Goal: Transaction & Acquisition: Book appointment/travel/reservation

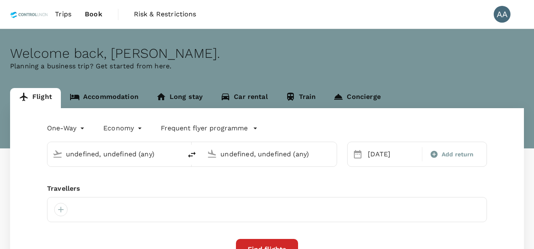
type input "Batam, [GEOGRAPHIC_DATA] (any)"
type input "[GEOGRAPHIC_DATA], [GEOGRAPHIC_DATA] (any)"
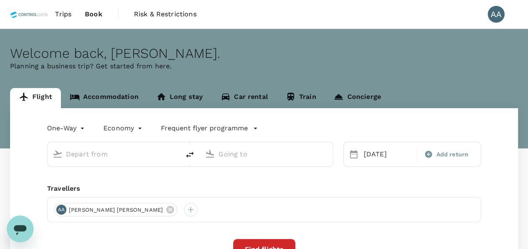
type input "Batam, [GEOGRAPHIC_DATA] (any)"
type input "[GEOGRAPHIC_DATA], [GEOGRAPHIC_DATA] (any)"
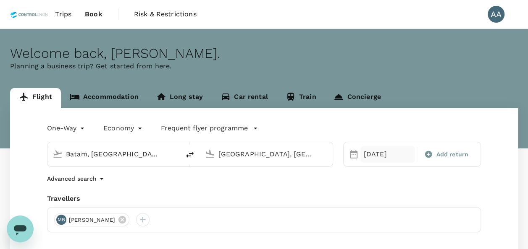
click at [368, 154] on div "16 Oct" at bounding box center [387, 154] width 55 height 17
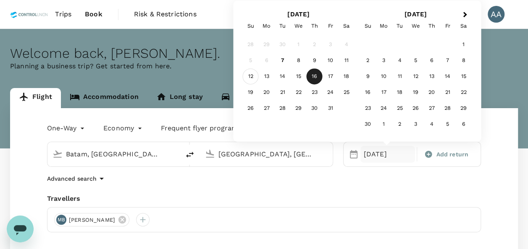
click at [248, 77] on div "12" at bounding box center [251, 77] width 16 height 16
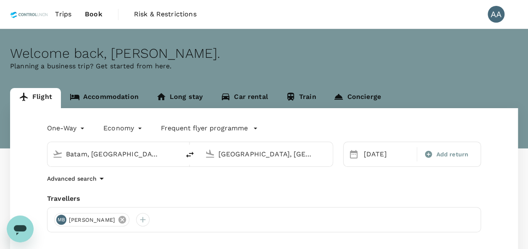
click at [127, 221] on icon at bounding box center [122, 219] width 9 height 9
click at [61, 223] on div at bounding box center [60, 219] width 13 height 13
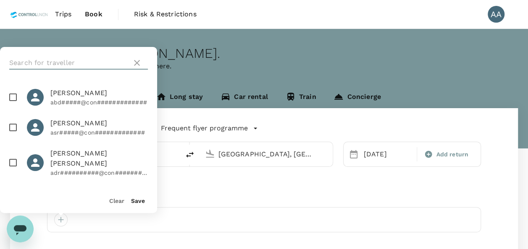
click at [57, 63] on input "text" at bounding box center [68, 62] width 119 height 13
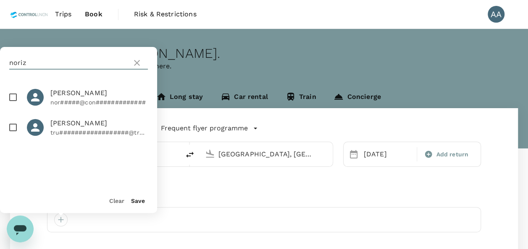
type input "noriz"
click at [14, 96] on input "checkbox" at bounding box center [13, 98] width 18 height 18
checkbox input "true"
click at [137, 196] on div "Save" at bounding box center [134, 197] width 21 height 17
click at [141, 207] on div "Clear Save" at bounding box center [75, 197] width 164 height 32
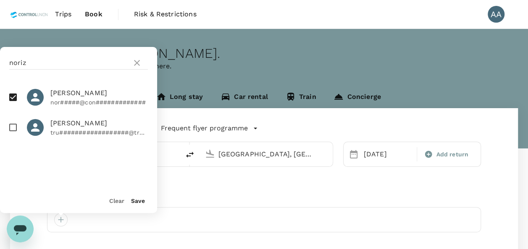
click at [139, 202] on button "Save" at bounding box center [138, 201] width 14 height 7
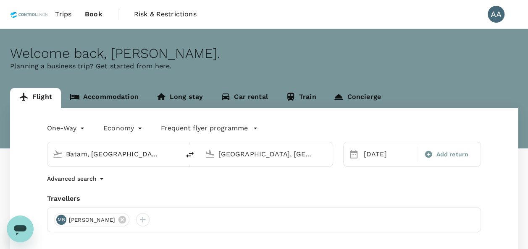
scroll to position [84, 0]
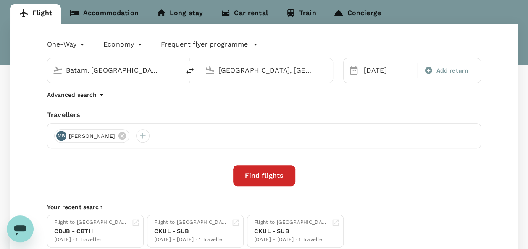
click at [271, 181] on button "Find flights" at bounding box center [264, 175] width 62 height 21
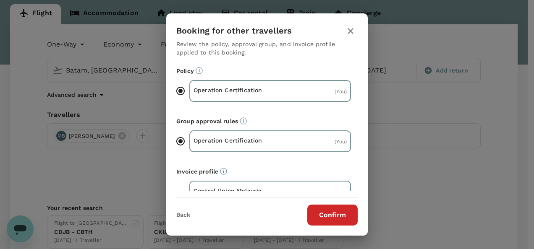
click at [341, 227] on div "Booking for other travellers Review the policy, approval group, and invoice pro…" at bounding box center [266, 124] width 201 height 222
click at [167, 169] on div "Policy Operation Certification ( You ) Group approval rules Operation Certifica…" at bounding box center [266, 127] width 201 height 128
click at [351, 31] on icon "button" at bounding box center [351, 31] width 6 height 6
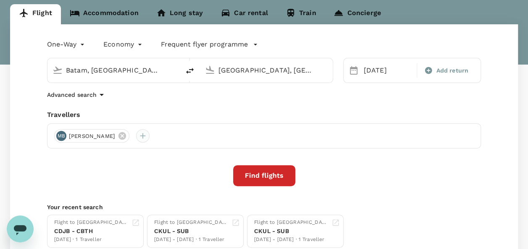
click at [149, 138] on div at bounding box center [142, 135] width 13 height 13
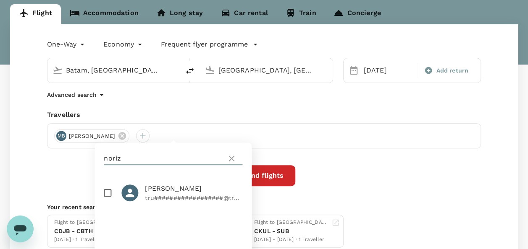
drag, startPoint x: 123, startPoint y: 157, endPoint x: 103, endPoint y: 157, distance: 20.6
click at [103, 157] on div "noriz" at bounding box center [172, 159] width 157 height 32
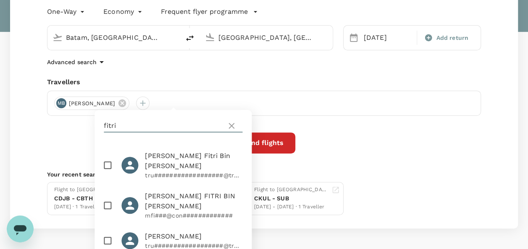
scroll to position [148, 0]
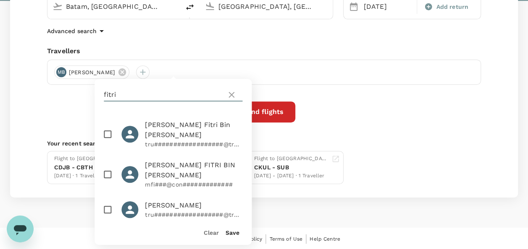
type input "fitri"
click at [107, 166] on input "checkbox" at bounding box center [108, 175] width 18 height 18
checkbox input "true"
click at [233, 234] on button "Save" at bounding box center [232, 233] width 14 height 7
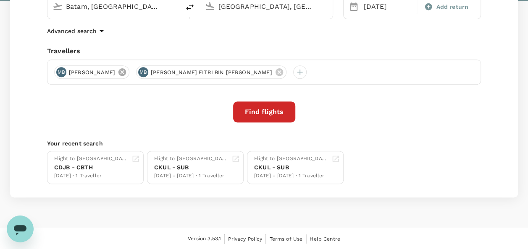
click at [127, 73] on icon at bounding box center [122, 72] width 9 height 9
click at [257, 117] on button "Find flights" at bounding box center [264, 112] width 62 height 21
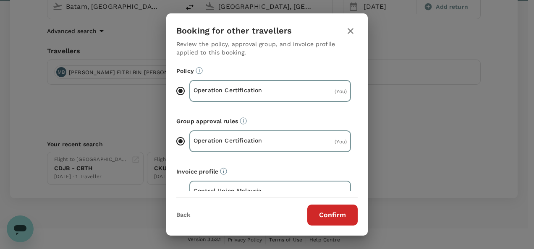
click at [334, 214] on button "Confirm" at bounding box center [332, 215] width 50 height 21
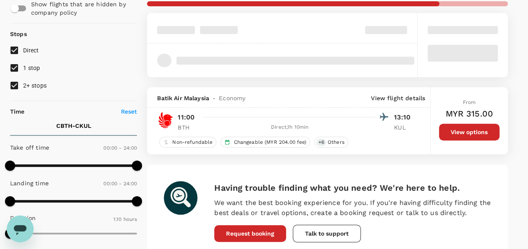
scroll to position [42, 0]
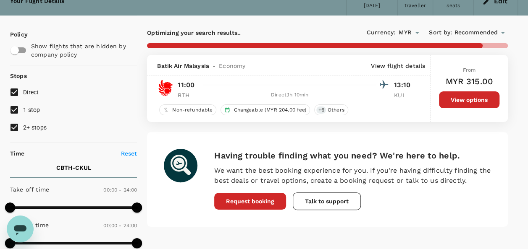
type input "705"
checkbox input "false"
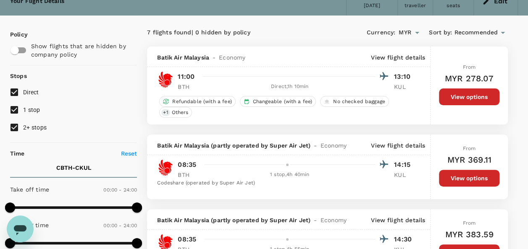
scroll to position [0, 0]
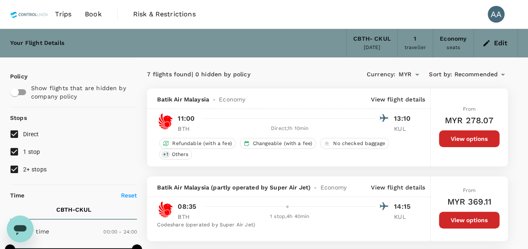
click at [504, 41] on button "Edit" at bounding box center [495, 43] width 30 height 13
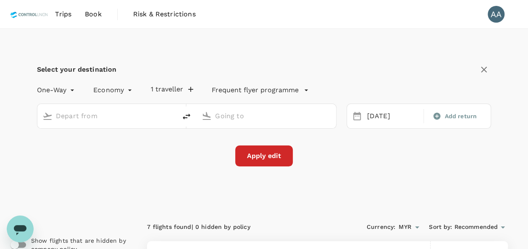
type input "Batam, [GEOGRAPHIC_DATA] (any)"
type input "[GEOGRAPHIC_DATA], [GEOGRAPHIC_DATA] (any)"
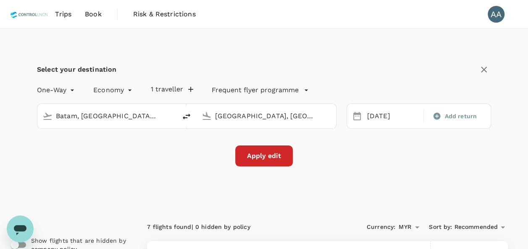
click at [188, 117] on icon "delete" at bounding box center [186, 117] width 10 height 10
type input "Kuala Lumpur, Malaysia (any)"
type input "Batam, [GEOGRAPHIC_DATA] (any)"
click at [268, 155] on button "Apply edit" at bounding box center [264, 156] width 58 height 21
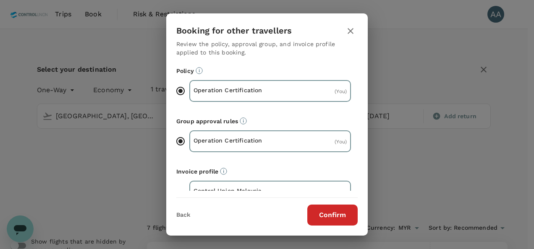
click at [331, 210] on button "Confirm" at bounding box center [332, 215] width 50 height 21
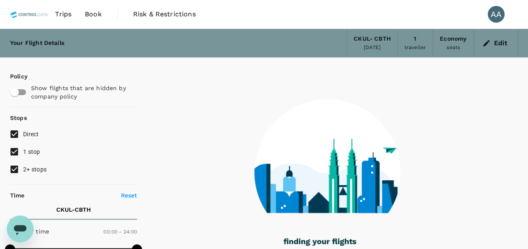
checkbox input "true"
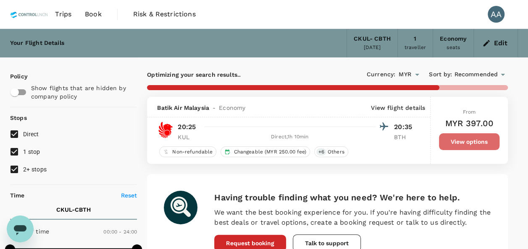
click at [451, 147] on button "View options" at bounding box center [469, 141] width 60 height 17
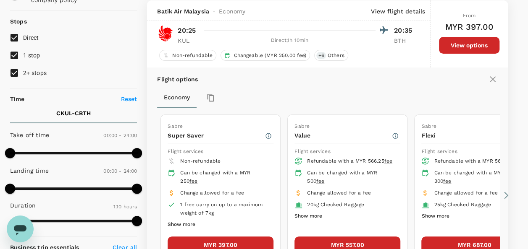
scroll to position [139, 0]
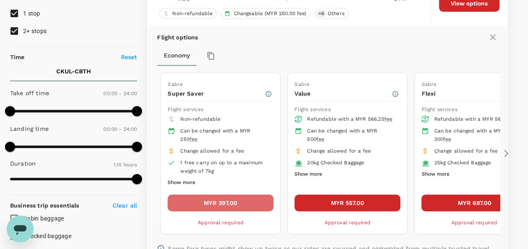
click at [226, 197] on button "MYR 397.00" at bounding box center [220, 203] width 106 height 17
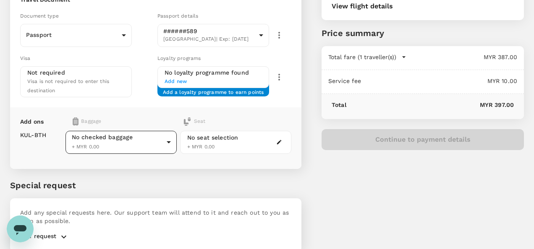
click at [143, 141] on body "Back to flight results Flight review Traveller(s) Traveller 1 : MB MOHAMAD FITR…" at bounding box center [267, 91] width 534 height 387
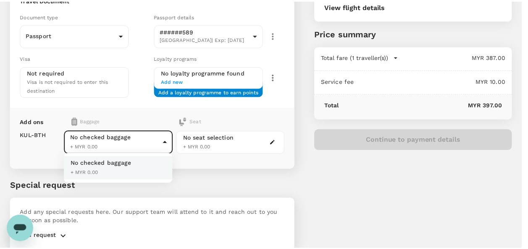
scroll to position [114, 0]
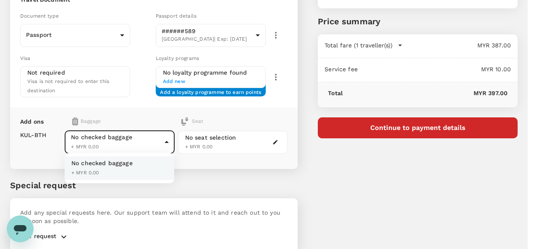
click at [143, 141] on div at bounding box center [267, 124] width 534 height 249
click at [143, 141] on body "Back to flight results Flight review Traveller(s) Traveller 1 : MB MOHAMAD FITR…" at bounding box center [267, 85] width 534 height 399
click at [143, 141] on div at bounding box center [267, 124] width 534 height 249
click at [143, 141] on body "Back to flight results Flight review Traveller(s) Traveller 1 : MB MOHAMAD FITR…" at bounding box center [267, 85] width 534 height 399
click at [190, 171] on div at bounding box center [267, 124] width 534 height 249
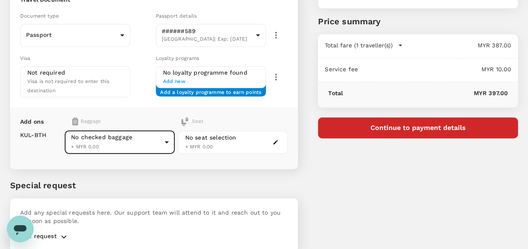
scroll to position [0, 0]
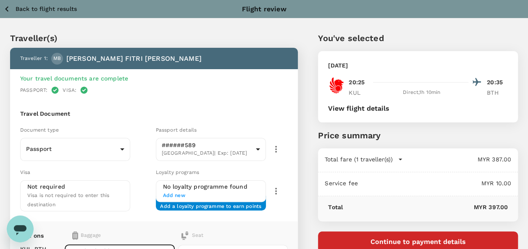
click at [9, 13] on icon "button" at bounding box center [7, 9] width 10 height 10
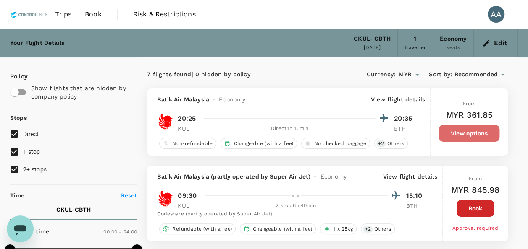
click at [447, 128] on button "View options" at bounding box center [469, 133] width 60 height 17
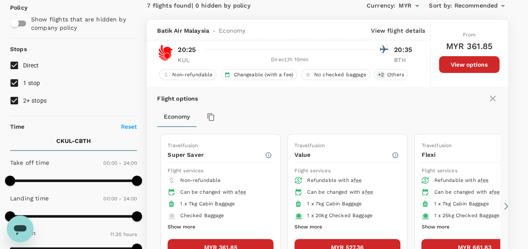
scroll to position [88, 0]
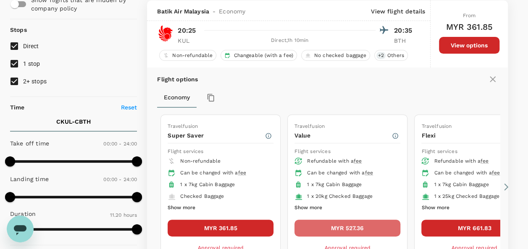
click at [371, 227] on button "MYR 527.36" at bounding box center [347, 228] width 106 height 17
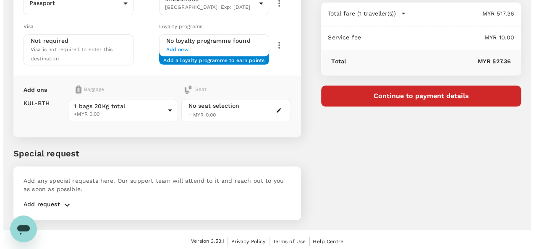
scroll to position [104, 0]
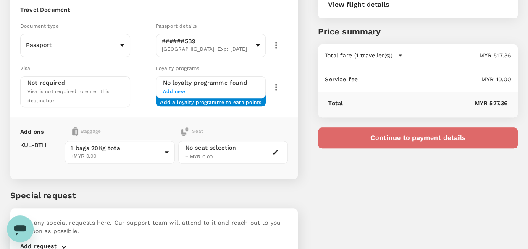
click at [353, 135] on button "Continue to payment details" at bounding box center [418, 138] width 200 height 21
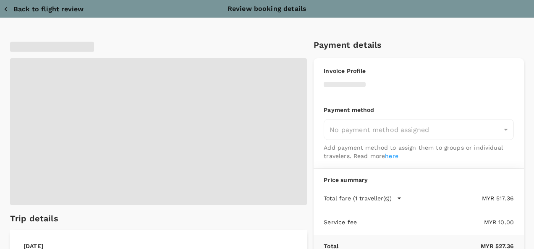
type input "9e254831-a140-43d4-90d9-f4bdc71b84d3"
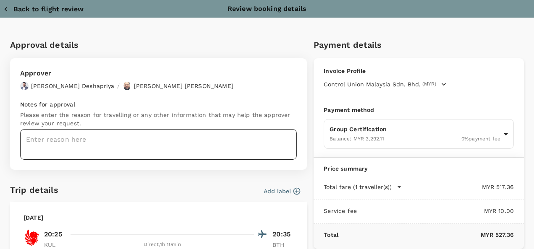
click at [123, 141] on textarea at bounding box center [158, 144] width 277 height 31
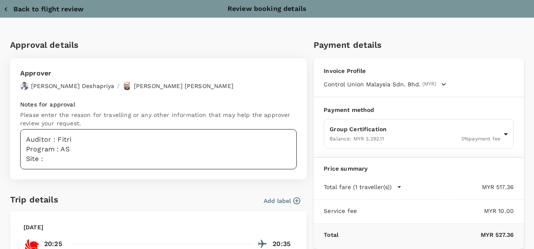
click at [68, 159] on textarea "Auditor : Fitri Program : AS Site :" at bounding box center [158, 149] width 277 height 40
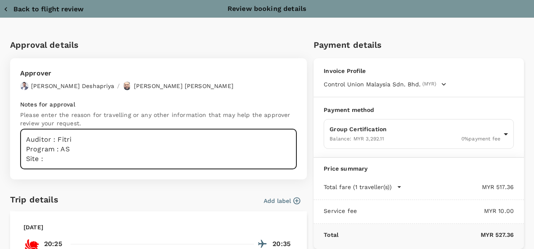
paste textarea "KPN Plantations (Unilever SAP)"
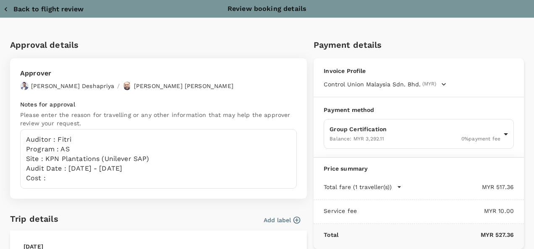
click at [406, 234] on p "MYR 527.36" at bounding box center [425, 235] width 175 height 8
click at [447, 71] on p "Invoice Profile" at bounding box center [419, 71] width 190 height 8
click at [405, 38] on div "Payment details Invoice Profile Control Union Malaysia Sdn. Bhd. (MYR) Business…" at bounding box center [415, 230] width 217 height 399
click at [409, 180] on div "Total fare (1 traveller(s)) MYR 517.36 Air fare MYR 517.36 Baggage fee MYR 0.00…" at bounding box center [419, 188] width 210 height 24
click at [408, 236] on p "MYR 527.36" at bounding box center [425, 235] width 175 height 8
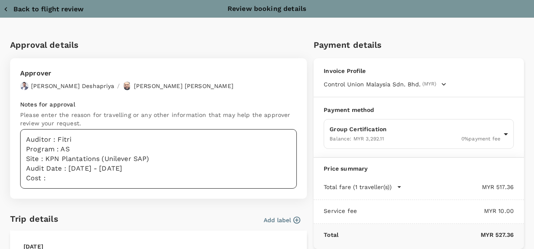
click at [78, 185] on textarea "Auditor : Fitri Program : AS Site : KPN Plantations (Unilever SAP) Audit Date :…" at bounding box center [158, 159] width 277 height 60
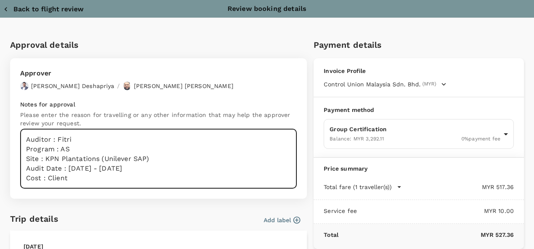
drag, startPoint x: 73, startPoint y: 179, endPoint x: 18, endPoint y: 139, distance: 68.0
click at [18, 139] on div "Approver Chathuranga Iroshan Deshapriya / Muhammad Hariz Bin Abdul Rahman Notes…" at bounding box center [158, 128] width 297 height 141
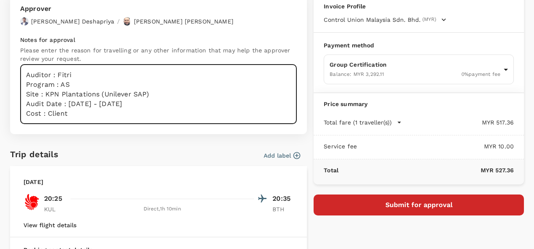
scroll to position [84, 0]
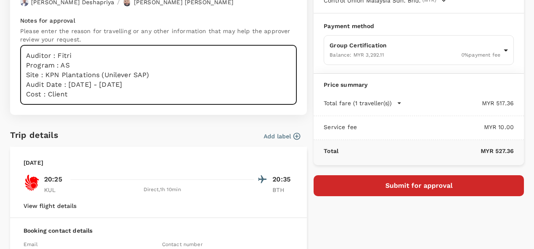
type textarea "Auditor : Fitri Program : AS Site : KPN Plantations (Unilever SAP) Audit Date :…"
click at [252, 215] on div "Sunday, 12 Oct 2025 20:25 20:35 KUL Direct , 1h 10min BTH View flight details" at bounding box center [158, 182] width 297 height 71
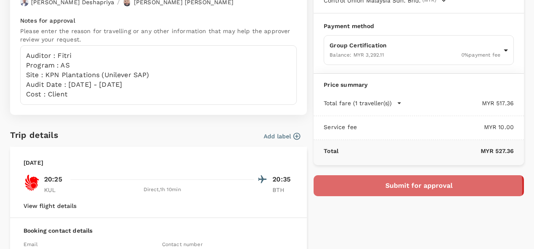
click at [376, 186] on button "Submit for approval" at bounding box center [419, 185] width 210 height 21
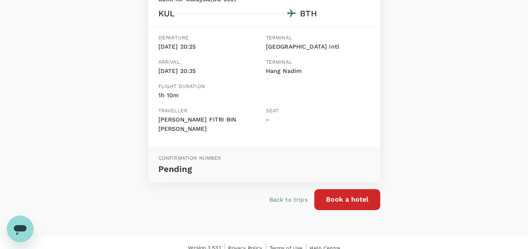
scroll to position [144, 0]
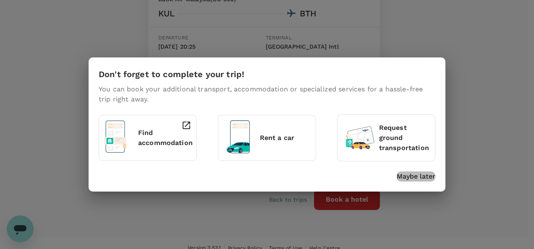
click at [412, 180] on p "Maybe later" at bounding box center [416, 177] width 39 height 10
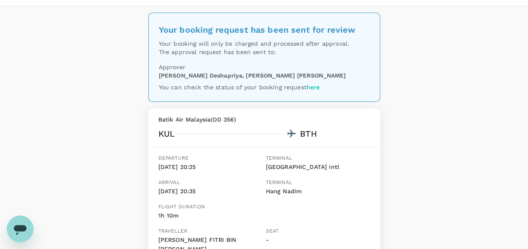
scroll to position [0, 0]
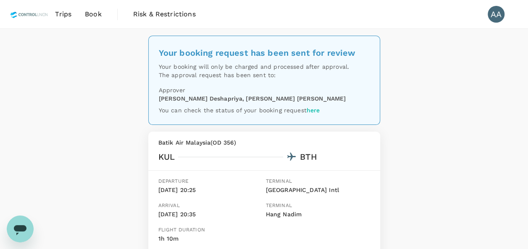
click at [83, 15] on link "Book" at bounding box center [93, 14] width 30 height 29
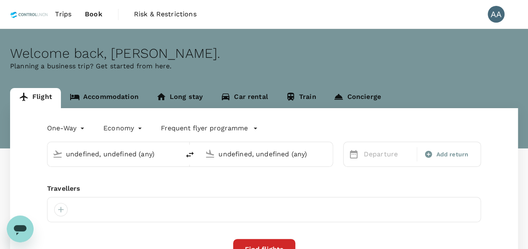
type input "[GEOGRAPHIC_DATA], [GEOGRAPHIC_DATA] (any)"
type input "Batam, [GEOGRAPHIC_DATA] (any)"
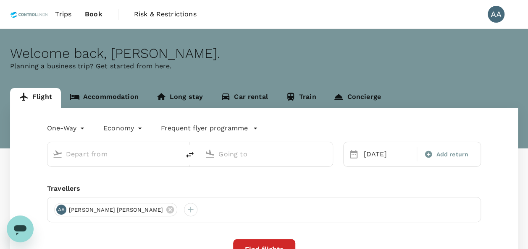
type input "[GEOGRAPHIC_DATA], [GEOGRAPHIC_DATA] (any)"
type input "Batam, [GEOGRAPHIC_DATA] (any)"
type input "[GEOGRAPHIC_DATA], [GEOGRAPHIC_DATA] (any)"
type input "Batam, [GEOGRAPHIC_DATA] (any)"
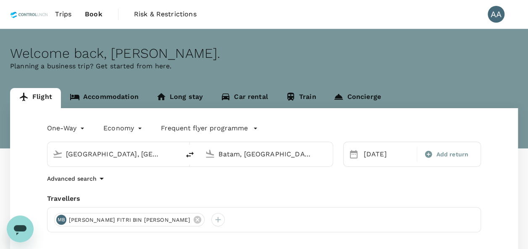
click at [122, 95] on link "Accommodation" at bounding box center [104, 98] width 86 height 20
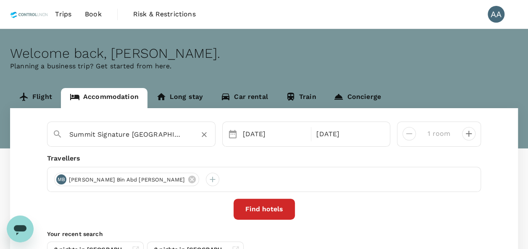
click at [145, 132] on input "Summit Signature Hotel Batu Pahat" at bounding box center [127, 134] width 117 height 13
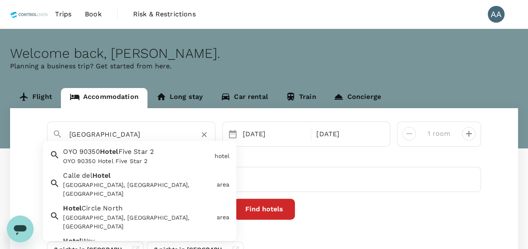
type input "fave hotel nagoya thamrin"
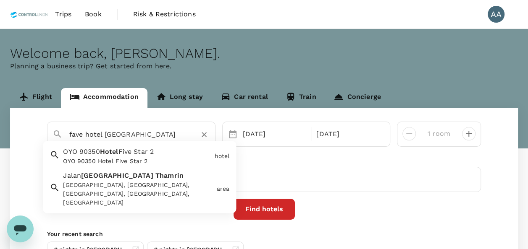
drag, startPoint x: 120, startPoint y: 133, endPoint x: -23, endPoint y: 133, distance: 143.1
click at [0, 133] on html "Trips Book Risk & Restrictions AA Welcome back , Anuratha . Planning a business…" at bounding box center [264, 166] width 528 height 333
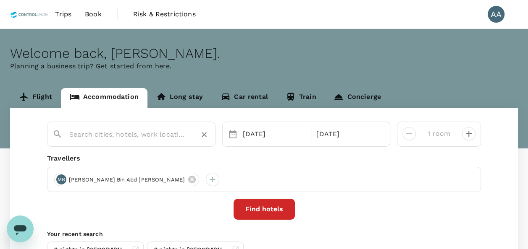
click at [100, 133] on input "text" at bounding box center [127, 134] width 117 height 13
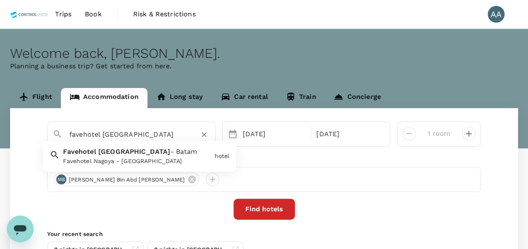
click at [116, 153] on span "Nagoya" at bounding box center [134, 152] width 72 height 8
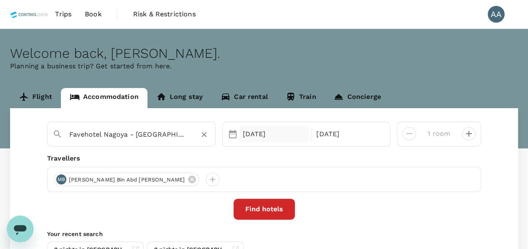
type input "Favehotel Nagoya - [GEOGRAPHIC_DATA]"
click at [259, 137] on div "08 Oct" at bounding box center [274, 134] width 70 height 17
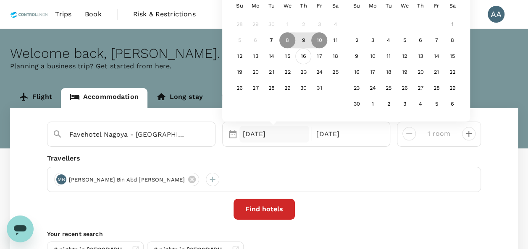
click at [307, 58] on div "16" at bounding box center [303, 57] width 16 height 16
click at [320, 131] on p "Check-out" at bounding box center [347, 134] width 63 height 10
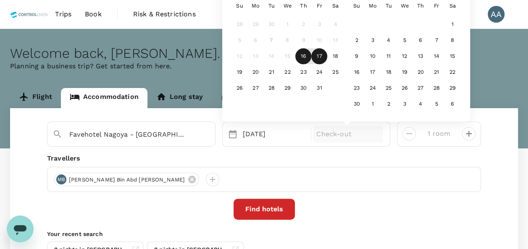
click at [317, 59] on div "17" at bounding box center [319, 57] width 16 height 16
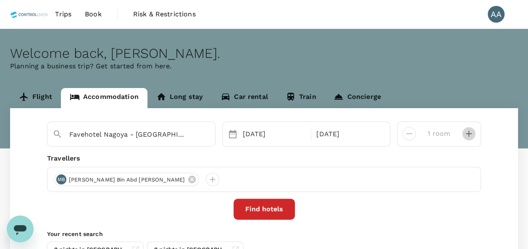
click at [468, 135] on icon "decrease" at bounding box center [468, 134] width 10 height 10
type input "2 rooms"
click at [187, 178] on icon at bounding box center [191, 179] width 9 height 9
click at [67, 178] on div at bounding box center [264, 179] width 434 height 25
click at [62, 176] on div at bounding box center [60, 179] width 13 height 13
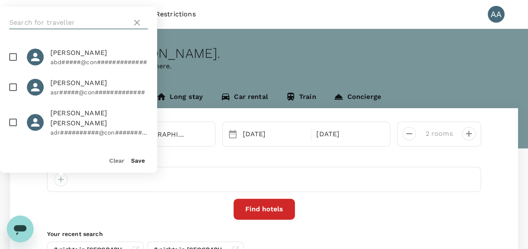
click at [63, 23] on input "text" at bounding box center [68, 22] width 119 height 13
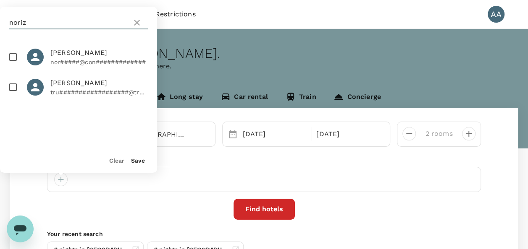
type input "noriz"
click at [12, 58] on input "checkbox" at bounding box center [13, 57] width 18 height 18
checkbox input "true"
click at [136, 163] on button "Save" at bounding box center [138, 160] width 14 height 7
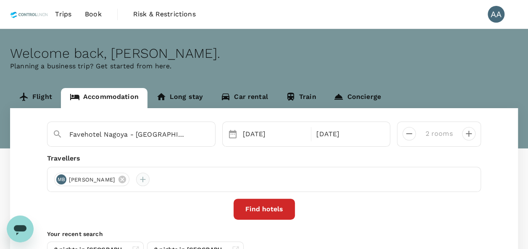
click at [149, 181] on div at bounding box center [142, 179] width 13 height 13
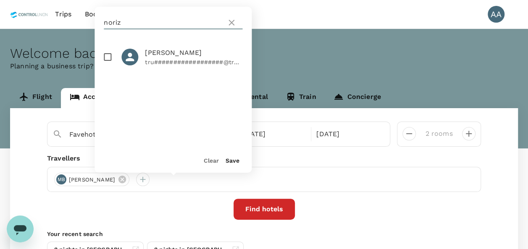
drag, startPoint x: 95, startPoint y: 21, endPoint x: 61, endPoint y: 18, distance: 33.7
click at [61, 18] on div "Trips Book Risk & Restrictions AA Welcome back , Anuratha . Planning a business…" at bounding box center [264, 166] width 528 height 333
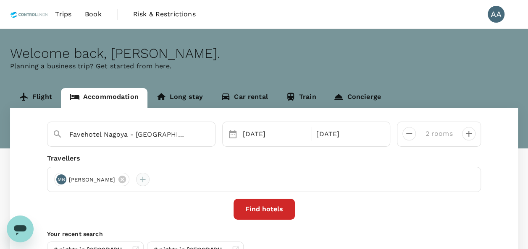
click at [149, 181] on div at bounding box center [142, 179] width 13 height 13
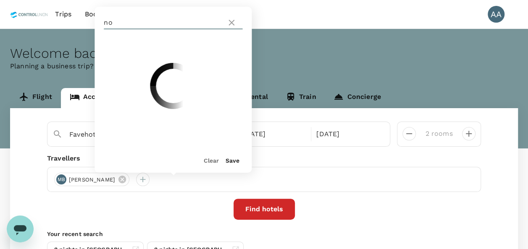
type input "n"
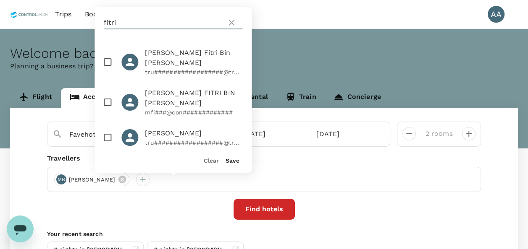
type input "fitri"
click at [109, 94] on input "checkbox" at bounding box center [108, 103] width 18 height 18
checkbox input "true"
click at [231, 166] on div "Clear Save" at bounding box center [170, 157] width 164 height 32
click at [233, 163] on button "Save" at bounding box center [232, 160] width 14 height 7
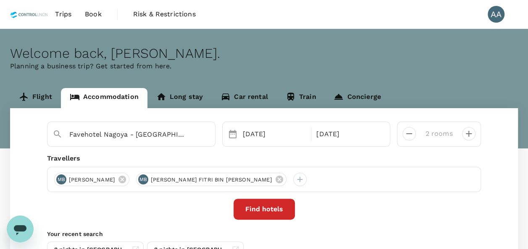
click at [269, 216] on button "Find hotels" at bounding box center [263, 209] width 61 height 21
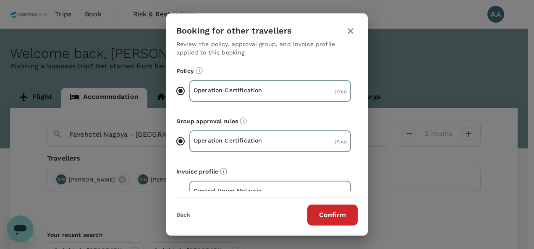
click at [319, 226] on div "Booking for other travellers Review the policy, approval group, and invoice pro…" at bounding box center [266, 124] width 201 height 222
click at [322, 217] on button "Confirm" at bounding box center [332, 215] width 50 height 21
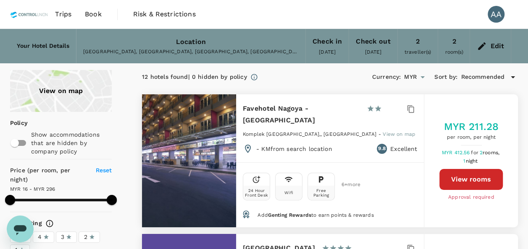
type input "296.03"
click at [407, 170] on div "24 Hour Front Desk Wifi Free Parking 6 + more" at bounding box center [330, 185] width 174 height 31
click at [448, 169] on button "View rooms" at bounding box center [470, 179] width 63 height 21
drag, startPoint x: 99, startPoint y: 12, endPoint x: 108, endPoint y: 15, distance: 9.6
click at [99, 12] on span "Book" at bounding box center [93, 14] width 17 height 10
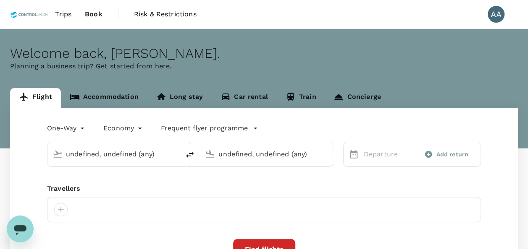
type input "[GEOGRAPHIC_DATA], [GEOGRAPHIC_DATA] (any)"
type input "Batam, [GEOGRAPHIC_DATA] (any)"
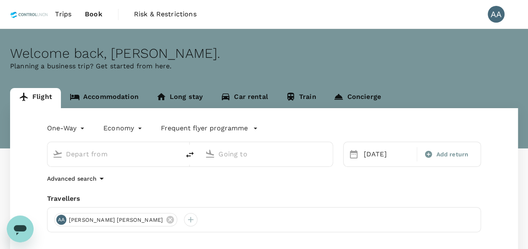
type input "[GEOGRAPHIC_DATA], [GEOGRAPHIC_DATA] (any)"
type input "Batam, [GEOGRAPHIC_DATA] (any)"
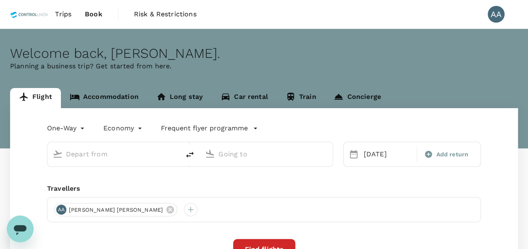
type input "[GEOGRAPHIC_DATA], [GEOGRAPHIC_DATA] (any)"
type input "Batam, [GEOGRAPHIC_DATA] (any)"
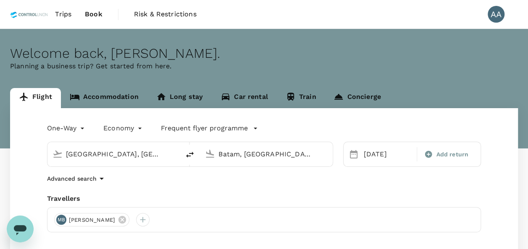
click at [109, 97] on link "Accommodation" at bounding box center [104, 98] width 86 height 20
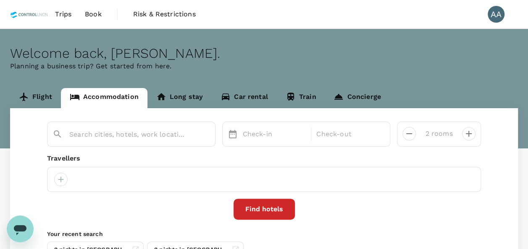
type input "Favehotel Nagoya - Batam"
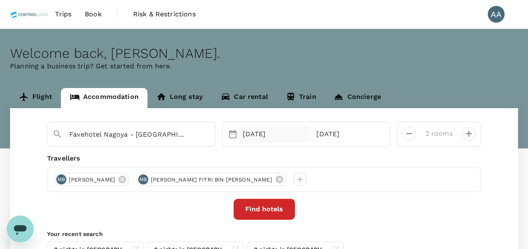
click at [261, 135] on div "16 Oct" at bounding box center [274, 134] width 70 height 17
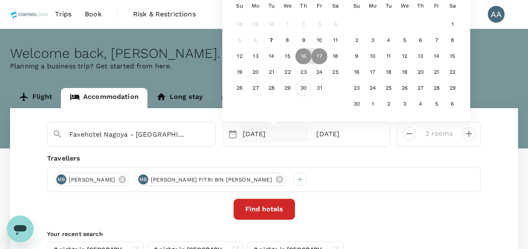
click at [306, 86] on div "30" at bounding box center [303, 89] width 16 height 16
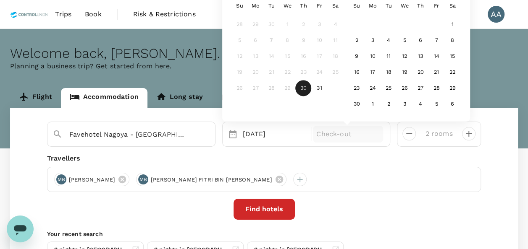
click at [334, 136] on p "Check-out" at bounding box center [347, 134] width 63 height 10
click at [459, 23] on div "1" at bounding box center [452, 25] width 16 height 16
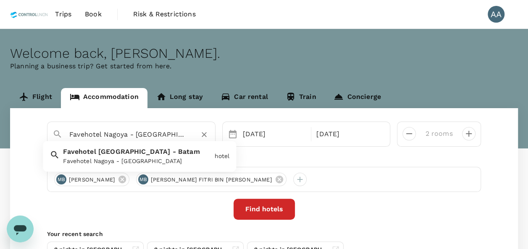
drag, startPoint x: 165, startPoint y: 131, endPoint x: -140, endPoint y: 124, distance: 304.8
click at [0, 124] on html "Trips Book Risk & Restrictions AA Welcome back , Anuratha . Planning a business…" at bounding box center [264, 166] width 528 height 333
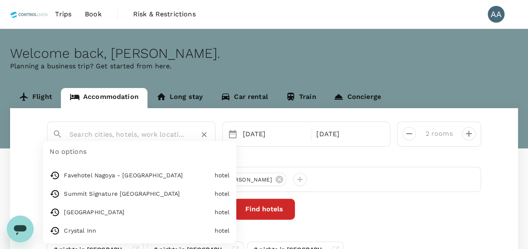
click at [87, 133] on input "text" at bounding box center [127, 134] width 117 height 13
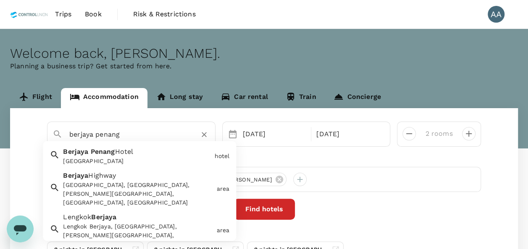
click at [104, 152] on span "Penang" at bounding box center [103, 152] width 24 height 8
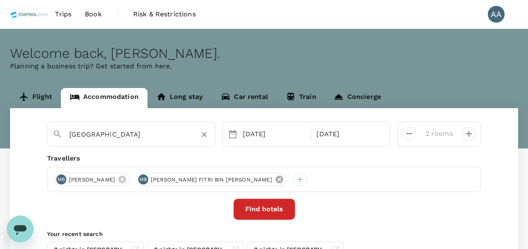
type input "Berjaya Penang Hotel"
click at [275, 177] on icon at bounding box center [279, 180] width 8 height 8
click at [126, 181] on icon at bounding box center [122, 180] width 8 height 8
click at [62, 181] on div at bounding box center [60, 179] width 13 height 13
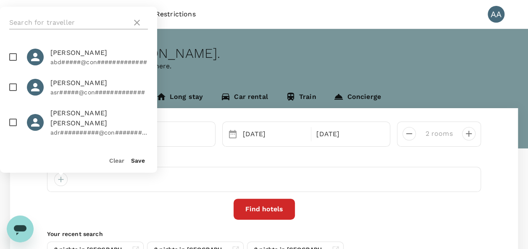
click at [52, 22] on input "text" at bounding box center [68, 22] width 119 height 13
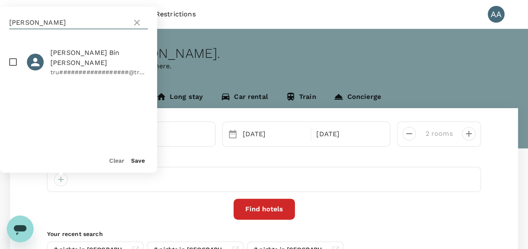
type input "tuan"
click at [9, 60] on input "checkbox" at bounding box center [13, 62] width 18 height 18
checkbox input "true"
click at [141, 158] on button "Save" at bounding box center [138, 160] width 14 height 7
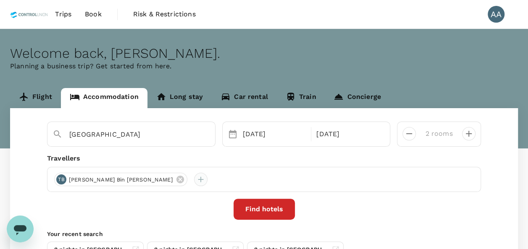
click at [194, 180] on div at bounding box center [200, 179] width 13 height 13
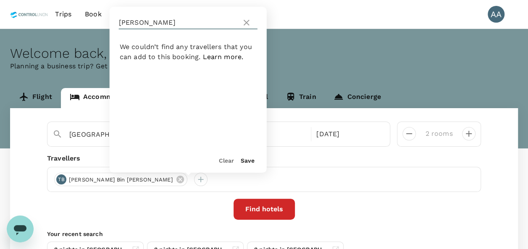
click at [146, 24] on input "tuan" at bounding box center [178, 22] width 119 height 13
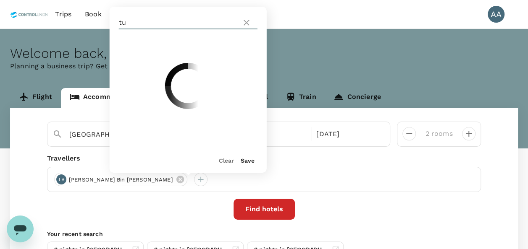
type input "t"
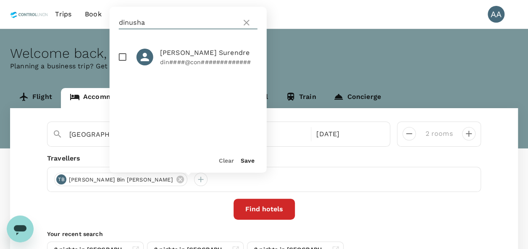
type input "dinusha"
click at [119, 55] on input "checkbox" at bounding box center [123, 57] width 18 height 18
checkbox input "true"
click at [246, 164] on button "Save" at bounding box center [247, 160] width 14 height 7
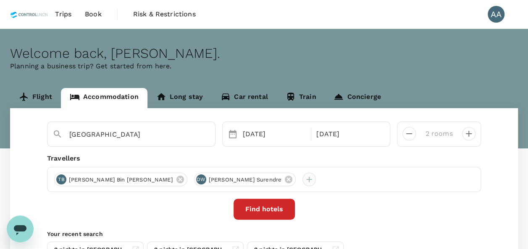
click at [302, 178] on div at bounding box center [308, 179] width 13 height 13
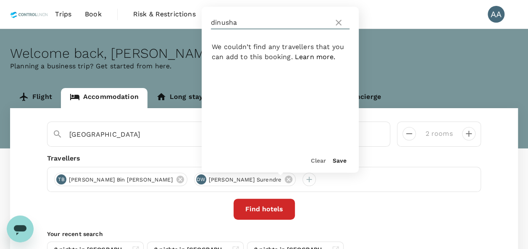
drag, startPoint x: 244, startPoint y: 21, endPoint x: 202, endPoint y: 18, distance: 42.1
click at [202, 18] on div "dinusha" at bounding box center [279, 23] width 157 height 32
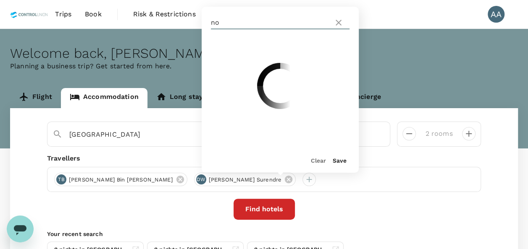
type input "n"
click at [337, 22] on icon at bounding box center [338, 23] width 6 height 6
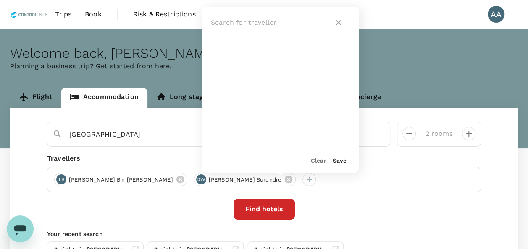
click at [339, 159] on button "Save" at bounding box center [339, 160] width 14 height 7
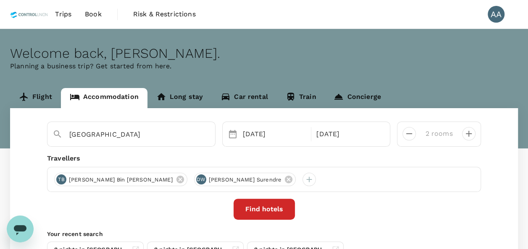
click at [351, 202] on div "Find hotels" at bounding box center [264, 209] width 434 height 21
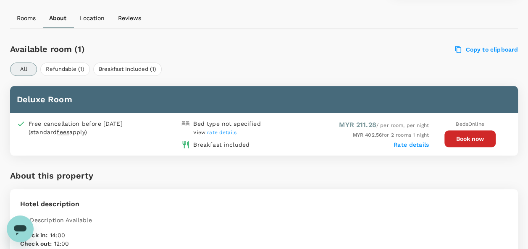
scroll to position [374, 0]
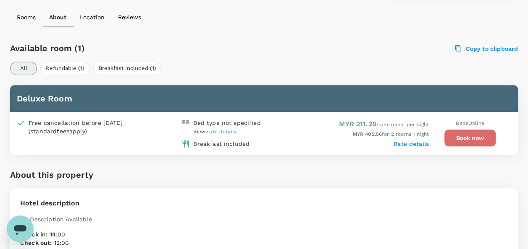
click at [451, 136] on button "Book now" at bounding box center [469, 138] width 51 height 17
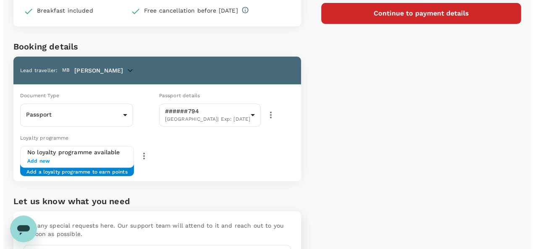
scroll to position [38, 0]
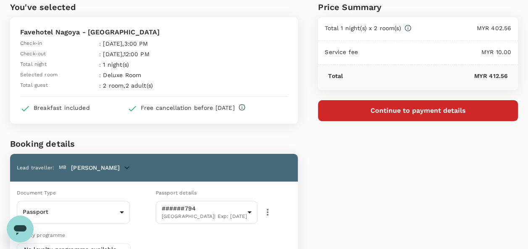
click at [382, 110] on button "Continue to payment details" at bounding box center [418, 110] width 200 height 21
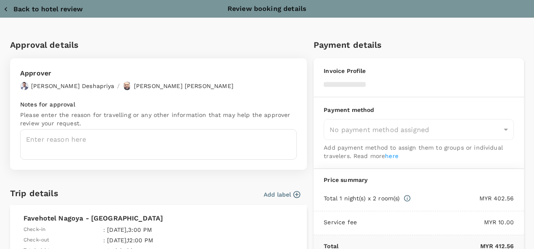
type input "9e254831-a140-43d4-90d9-f4bdc71b84d3"
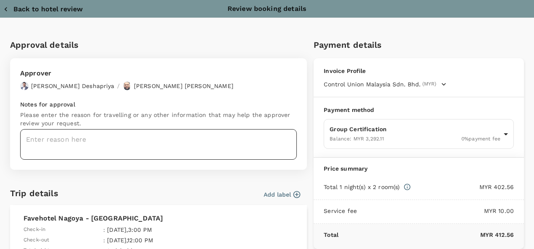
click at [70, 137] on textarea at bounding box center [158, 144] width 277 height 31
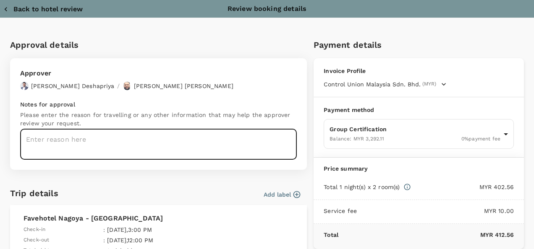
paste textarea "Auditor : Fitri Program : AS Site : KPN Plantations (Unilever SAP) Audit Date :…"
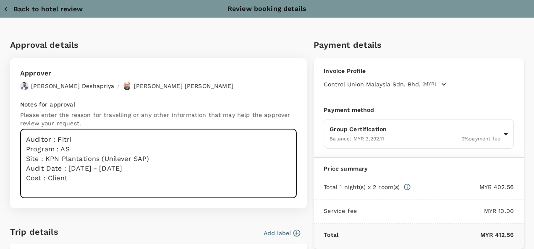
click at [86, 139] on textarea "Auditor : Fitri Program : AS Site : KPN Plantations (Unilever SAP) Audit Date :…" at bounding box center [158, 163] width 277 height 69
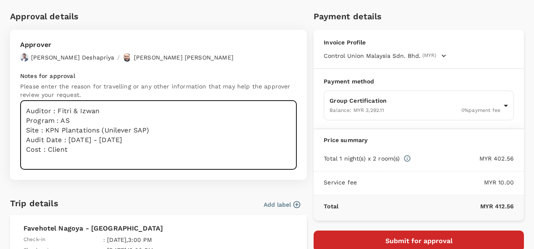
scroll to position [42, 0]
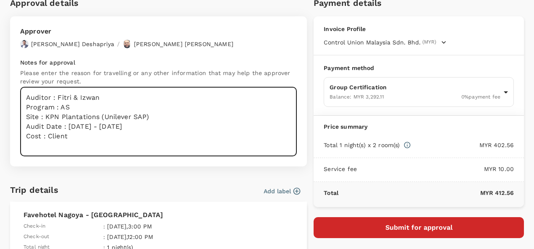
type textarea "Auditor : Fitri & Izwan Program : AS Site : KPN Plantations (Unilever SAP) Audi…"
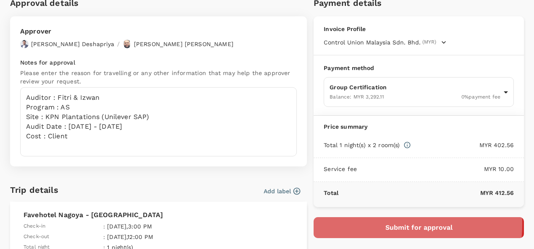
click at [373, 223] on button "Submit for approval" at bounding box center [419, 227] width 210 height 21
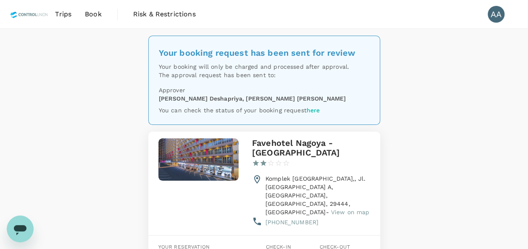
click at [89, 16] on span "Book" at bounding box center [93, 14] width 17 height 10
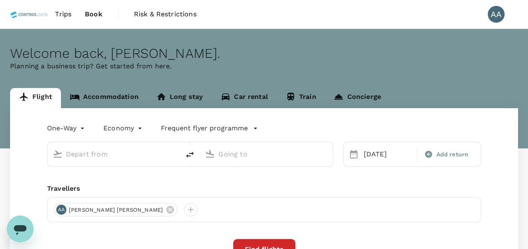
type input "[GEOGRAPHIC_DATA], [GEOGRAPHIC_DATA] (any)"
type input "Batam, [GEOGRAPHIC_DATA] (any)"
type input "[GEOGRAPHIC_DATA], [GEOGRAPHIC_DATA] (any)"
type input "Batam, [GEOGRAPHIC_DATA] (any)"
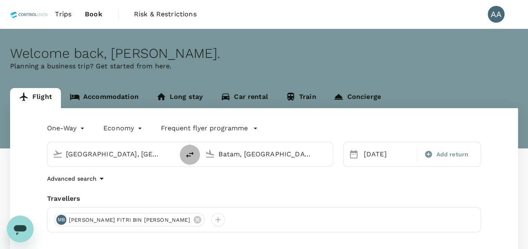
click at [188, 154] on icon "delete" at bounding box center [190, 155] width 10 height 10
type input "Batam, [GEOGRAPHIC_DATA] (any)"
type input "Kuala Lumpur, Malaysia (any)"
click at [369, 154] on div "[DATE]" at bounding box center [387, 154] width 55 height 17
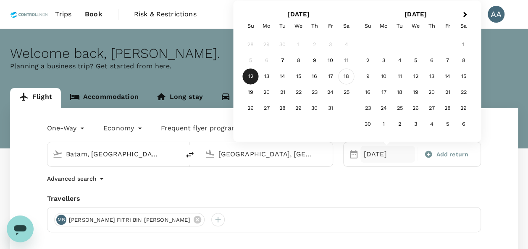
click at [343, 77] on div "18" at bounding box center [346, 77] width 16 height 16
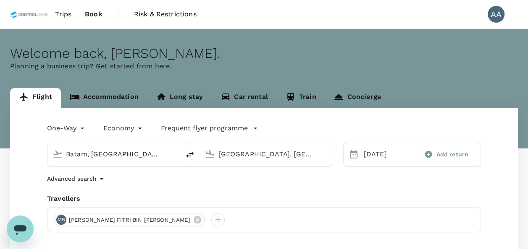
click at [192, 188] on div "One-Way oneway Economy economy Frequent flyer programme Batam, Indonesia (any) …" at bounding box center [263, 226] width 507 height 237
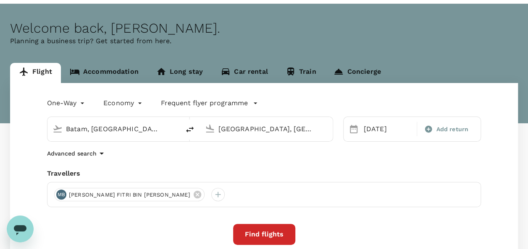
scroll to position [42, 0]
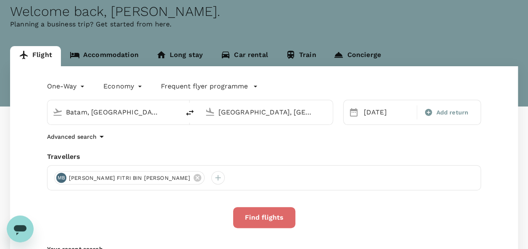
click at [262, 216] on button "Find flights" at bounding box center [264, 217] width 62 height 21
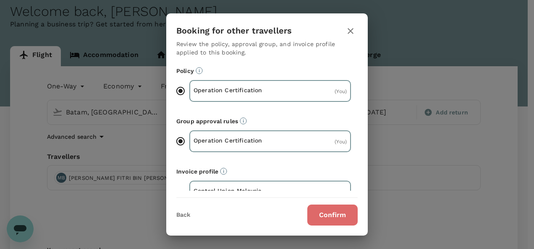
click at [345, 212] on button "Confirm" at bounding box center [332, 215] width 50 height 21
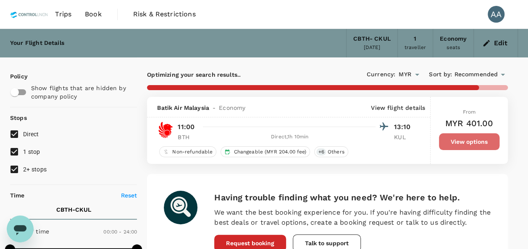
click at [473, 146] on button "View options" at bounding box center [469, 141] width 60 height 17
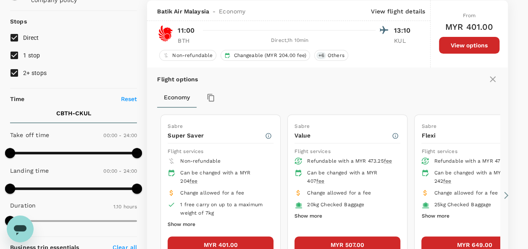
scroll to position [139, 0]
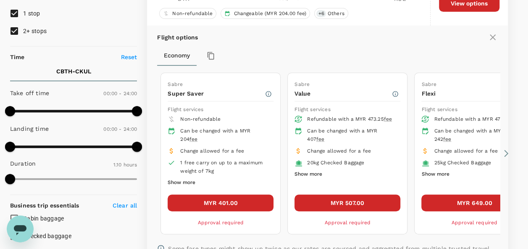
click at [307, 195] on button "MYR 507.00" at bounding box center [347, 203] width 106 height 17
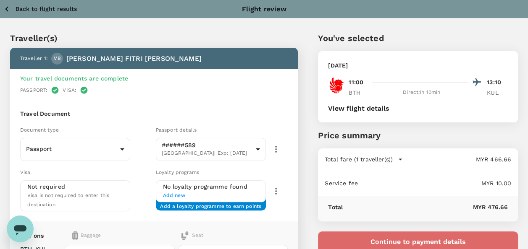
click at [342, 234] on button "Continue to payment details" at bounding box center [418, 242] width 200 height 21
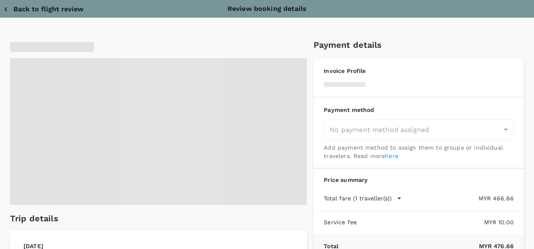
type input "9e254831-a140-43d4-90d9-f4bdc71b84d3"
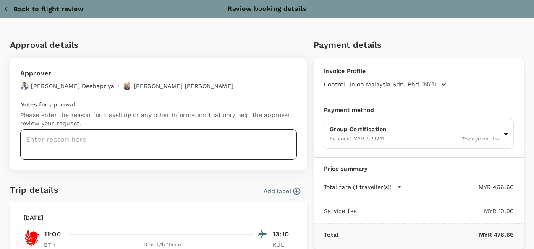
click at [112, 141] on textarea at bounding box center [158, 144] width 277 height 31
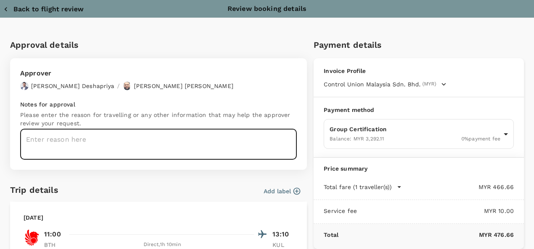
paste textarea "Auditor : Fitri Program : AS Site : KPN Plantations (Unilever SAP) Audit Date :…"
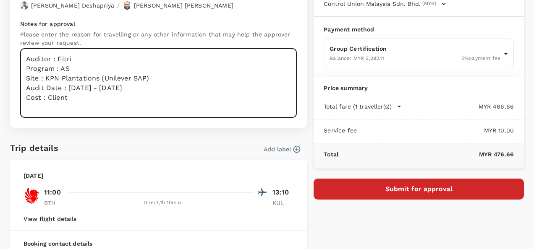
scroll to position [84, 0]
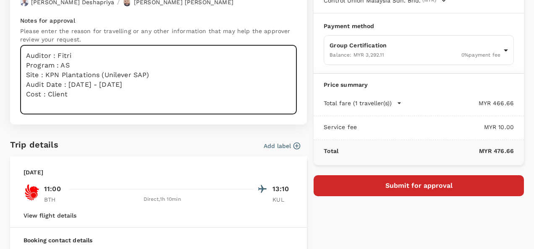
type textarea "Auditor : Fitri Program : AS Site : KPN Plantations (Unilever SAP) Audit Date :…"
click at [375, 172] on form "Payment details Invoice Profile Control Union Malaysia Sdn. Bhd. (MYR) Business…" at bounding box center [419, 75] width 210 height 242
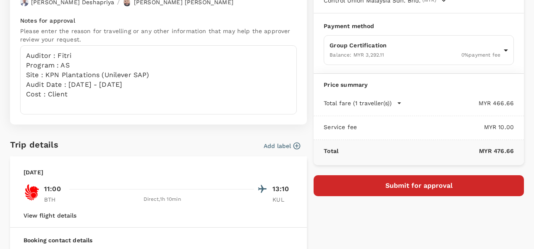
click at [374, 180] on button "Submit for approval" at bounding box center [419, 185] width 210 height 21
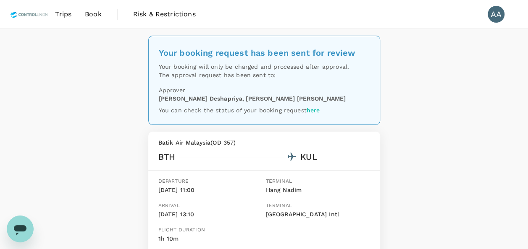
click at [94, 16] on span "Book" at bounding box center [93, 14] width 17 height 10
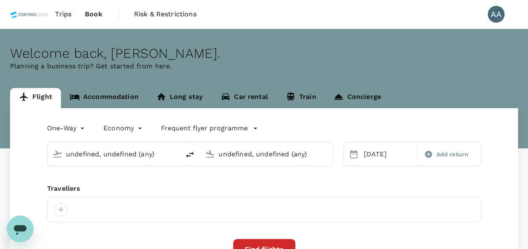
type input "Batam, [GEOGRAPHIC_DATA] (any)"
type input "[GEOGRAPHIC_DATA], [GEOGRAPHIC_DATA] (any)"
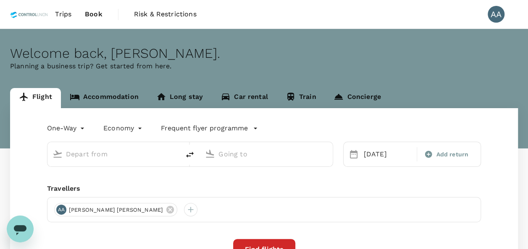
type input "Batam, [GEOGRAPHIC_DATA] (any)"
type input "[GEOGRAPHIC_DATA], [GEOGRAPHIC_DATA] (any)"
type input "Batam, [GEOGRAPHIC_DATA] (any)"
type input "[GEOGRAPHIC_DATA], [GEOGRAPHIC_DATA] (any)"
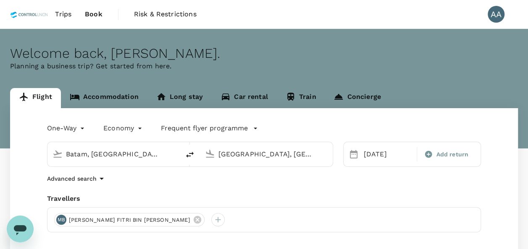
click at [148, 153] on input "Batam, [GEOGRAPHIC_DATA] (any)" at bounding box center [114, 154] width 96 height 13
click at [149, 154] on input "Batam, [GEOGRAPHIC_DATA] (any)" at bounding box center [114, 154] width 96 height 13
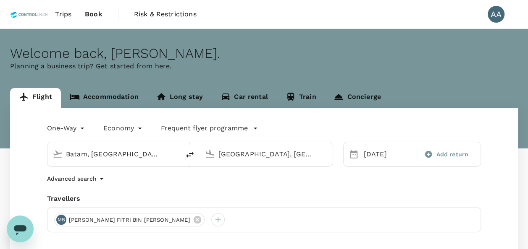
click at [149, 154] on input "Batam, [GEOGRAPHIC_DATA] (any)" at bounding box center [114, 154] width 96 height 13
drag, startPoint x: 146, startPoint y: 155, endPoint x: 59, endPoint y: 149, distance: 87.5
click at [59, 149] on div "Batam, [GEOGRAPHIC_DATA] (any)" at bounding box center [111, 153] width 125 height 18
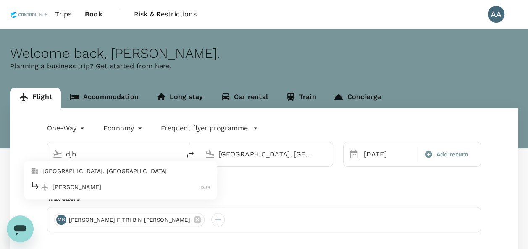
click at [95, 171] on p "Jambi, Indonesia" at bounding box center [126, 171] width 168 height 8
type input "[GEOGRAPHIC_DATA], [GEOGRAPHIC_DATA] (any)"
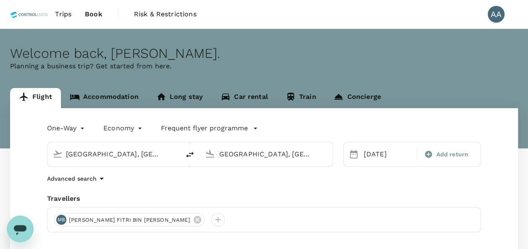
drag, startPoint x: 321, startPoint y: 156, endPoint x: 165, endPoint y: 153, distance: 156.2
click at [165, 153] on div "Jambi, Indonesia (any) Kuala Lumpur, Malaysia (any)" at bounding box center [190, 154] width 286 height 25
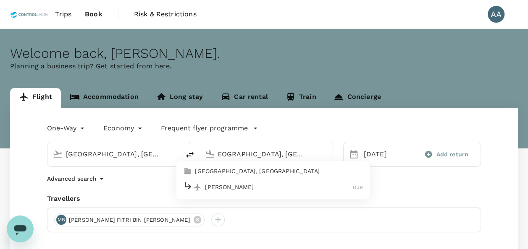
scroll to position [0, 13]
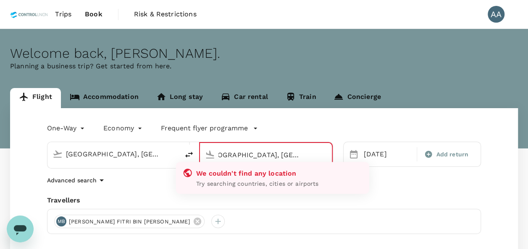
drag, startPoint x: 320, startPoint y: 153, endPoint x: 214, endPoint y: 147, distance: 106.0
click at [204, 147] on div "Kuala Lumpur, Malaysia (any)bth" at bounding box center [263, 153] width 125 height 18
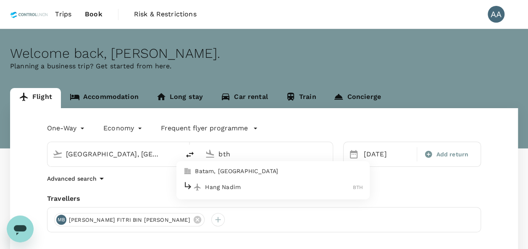
click at [235, 170] on p "Batam, Indonesia" at bounding box center [279, 171] width 168 height 8
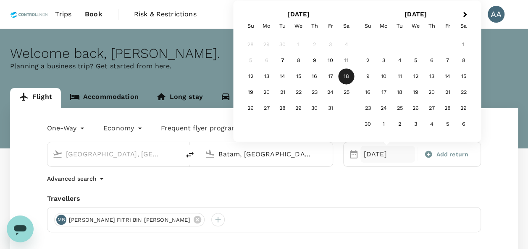
type input "Batam, [GEOGRAPHIC_DATA] (any)"
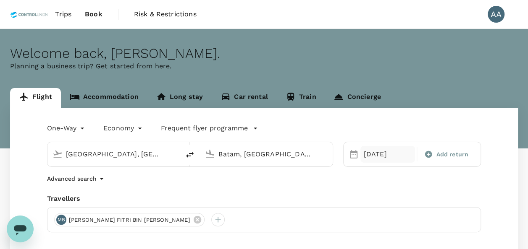
click at [376, 152] on div "18 Oct" at bounding box center [387, 154] width 55 height 17
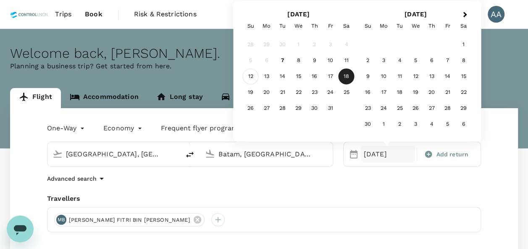
click at [254, 74] on div "12" at bounding box center [251, 77] width 16 height 16
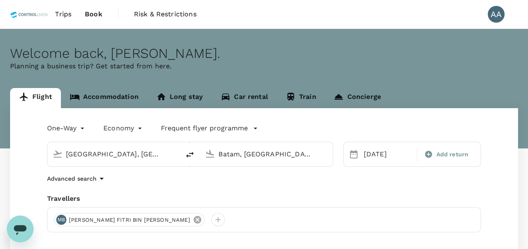
click at [193, 219] on icon at bounding box center [197, 220] width 8 height 8
click at [52, 219] on div at bounding box center [264, 219] width 434 height 25
click at [60, 221] on div at bounding box center [60, 219] width 13 height 13
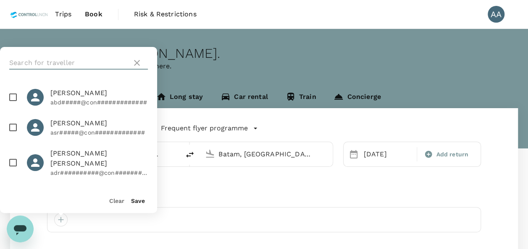
click at [85, 63] on input "text" at bounding box center [68, 62] width 119 height 13
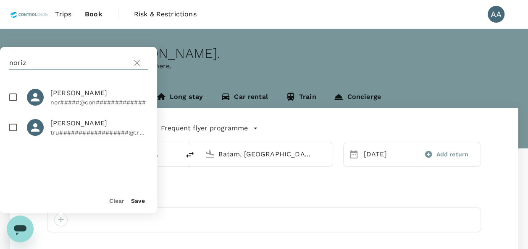
type input "noriz"
click at [10, 96] on input "checkbox" at bounding box center [13, 98] width 18 height 18
checkbox input "true"
click at [138, 200] on button "Save" at bounding box center [138, 201] width 14 height 7
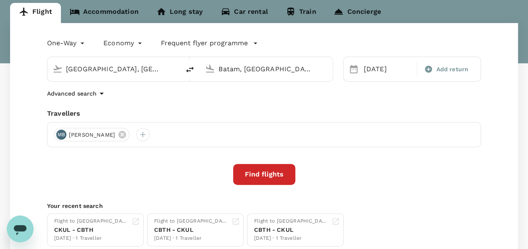
scroll to position [148, 0]
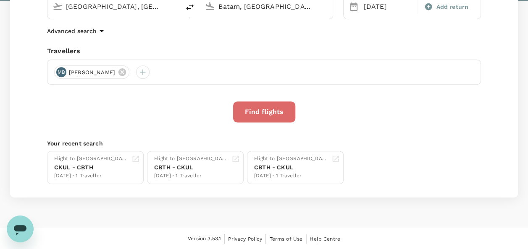
click at [261, 109] on button "Find flights" at bounding box center [264, 112] width 62 height 21
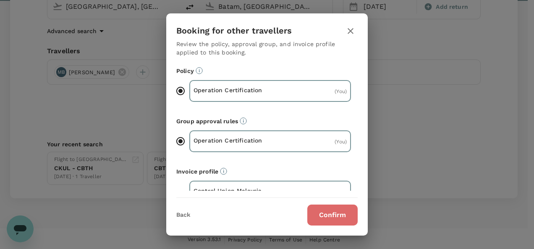
click at [325, 214] on button "Confirm" at bounding box center [332, 215] width 50 height 21
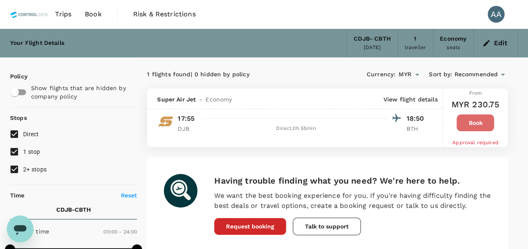
click at [493, 119] on button "Book" at bounding box center [474, 123] width 37 height 17
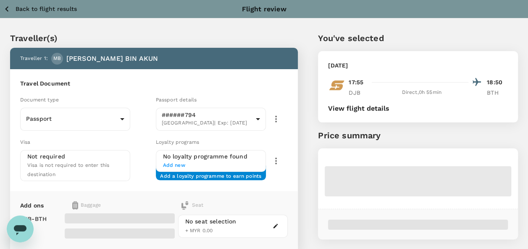
click at [9, 8] on icon "button" at bounding box center [7, 9] width 10 height 10
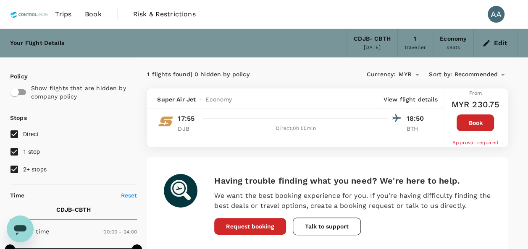
click at [461, 119] on button "Book" at bounding box center [474, 123] width 37 height 17
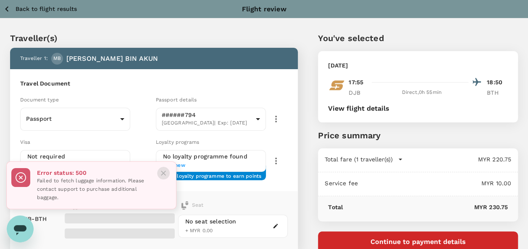
click at [164, 172] on icon "Close" at bounding box center [163, 173] width 8 height 8
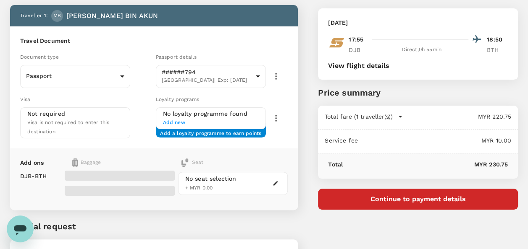
scroll to position [84, 0]
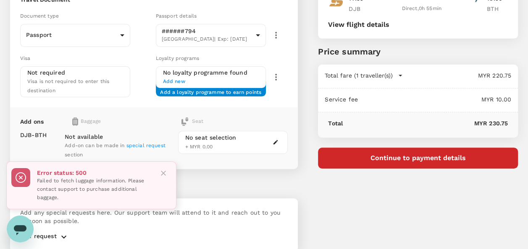
click at [165, 173] on icon "Close" at bounding box center [163, 173] width 8 height 8
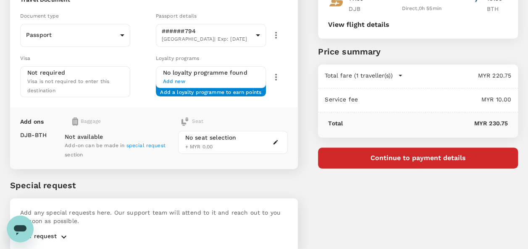
click at [144, 144] on span "special request" at bounding box center [145, 146] width 39 height 6
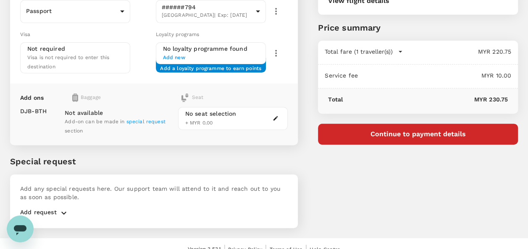
scroll to position [116, 0]
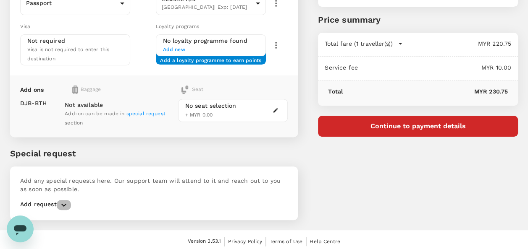
click at [61, 200] on icon "button" at bounding box center [64, 205] width 10 height 10
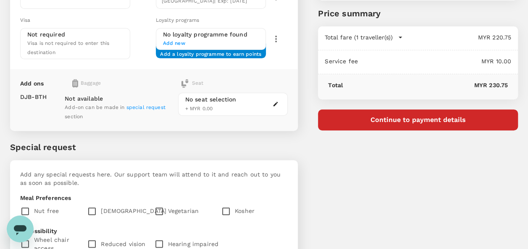
scroll to position [200, 0]
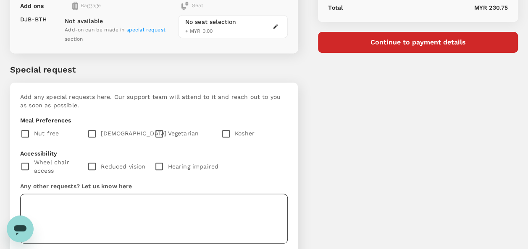
click at [119, 203] on textarea at bounding box center [153, 219] width 267 height 50
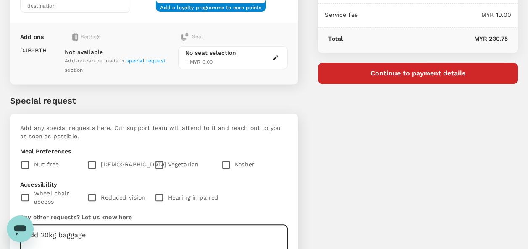
scroll to position [0, 0]
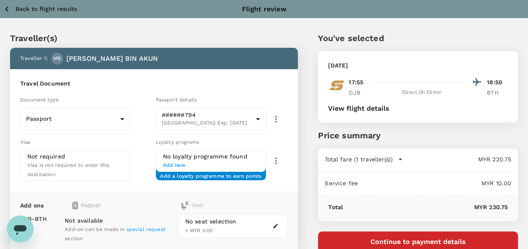
type textarea "add 20kg baggage"
click at [5, 8] on icon "button" at bounding box center [6, 8] width 3 height 5
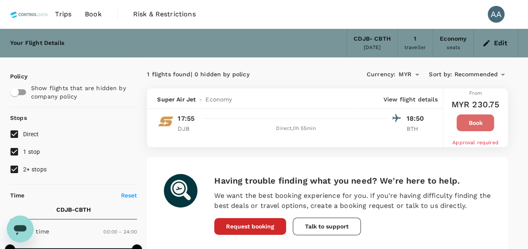
click at [478, 123] on button "Book" at bounding box center [474, 123] width 37 height 17
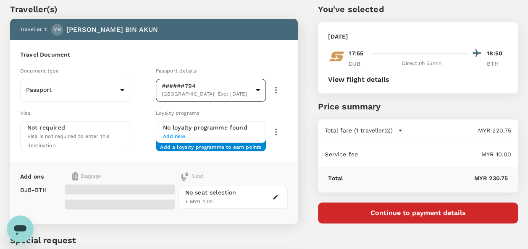
scroll to position [42, 0]
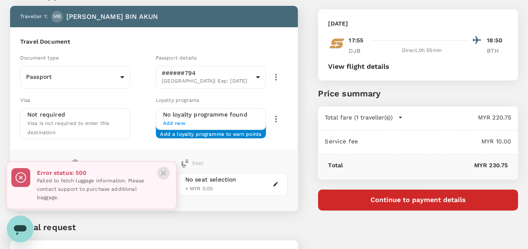
click at [161, 170] on icon "Close" at bounding box center [163, 173] width 8 height 8
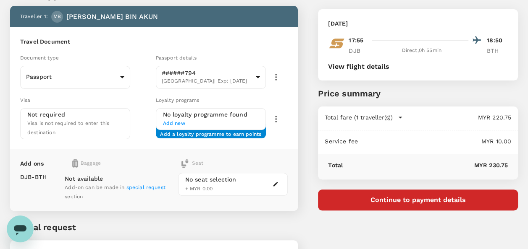
click at [131, 186] on span "special request" at bounding box center [145, 188] width 39 height 6
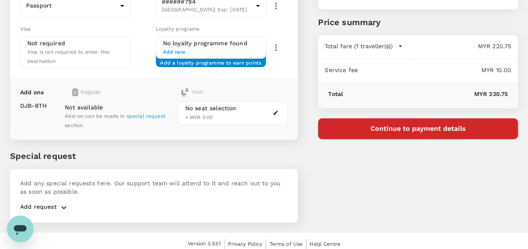
scroll to position [116, 0]
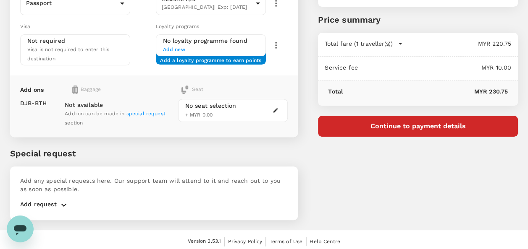
click at [60, 200] on icon "button" at bounding box center [64, 205] width 10 height 10
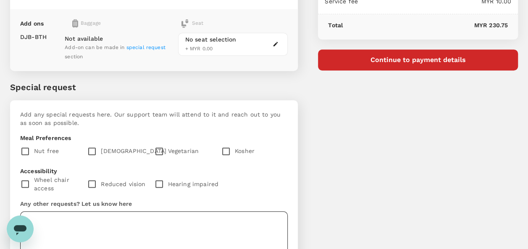
scroll to position [250, 0]
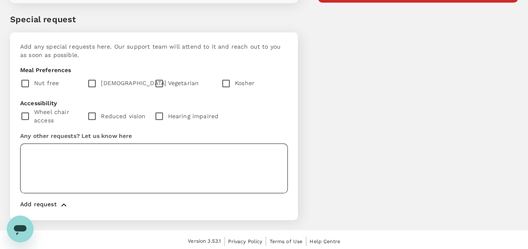
click at [151, 164] on textarea at bounding box center [153, 169] width 267 height 50
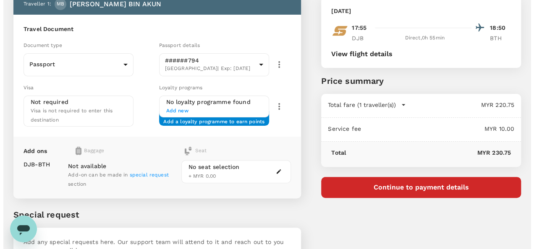
scroll to position [40, 0]
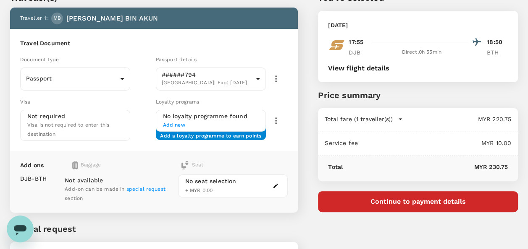
type textarea "add 20KG baggage"
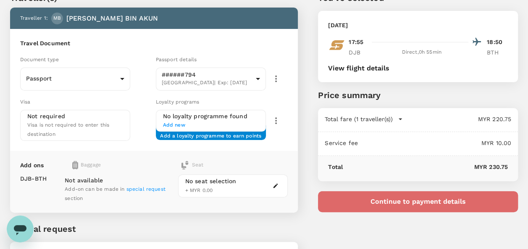
click at [357, 194] on button "Continue to payment details" at bounding box center [418, 201] width 200 height 21
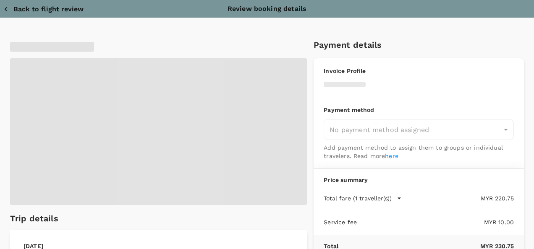
type input "9e254831-a140-43d4-90d9-f4bdc71b84d3"
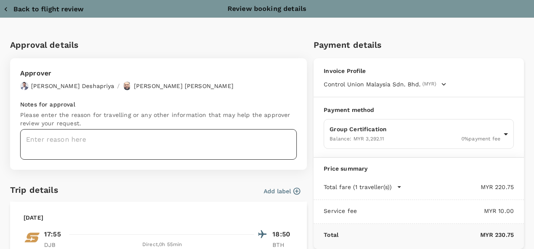
click at [110, 139] on textarea at bounding box center [158, 144] width 277 height 31
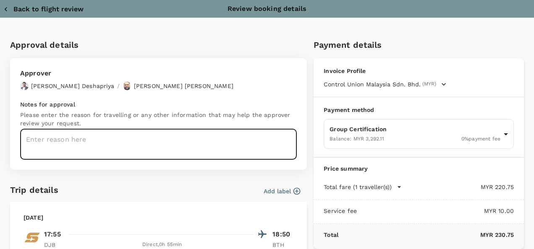
paste textarea "Auditor : Fitri Program : AS Site : KPN Plantations (Unilever SAP) Audit Date :…"
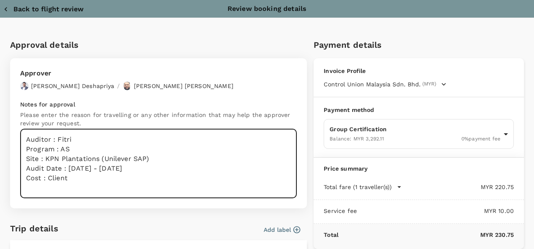
click at [81, 134] on textarea "Auditor : Fitri Program : AS Site : KPN Plantations (Unilever SAP) Audit Date :…" at bounding box center [158, 163] width 277 height 69
click at [165, 183] on textarea "Auditor : Izwan Program : AS Site : KPN Plantations (Unilever SAP) Audit Date :…" at bounding box center [158, 163] width 277 height 69
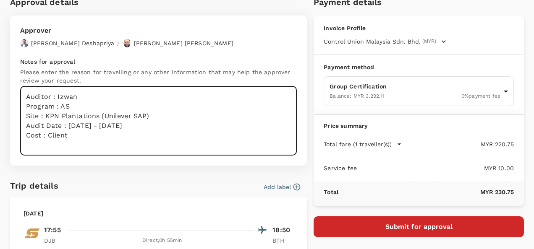
scroll to position [84, 0]
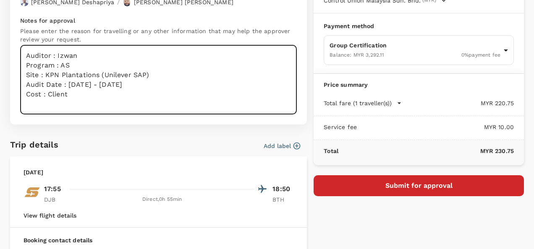
type textarea "Auditor : Izwan Program : AS Site : KPN Plantations (Unilever SAP) Audit Date :…"
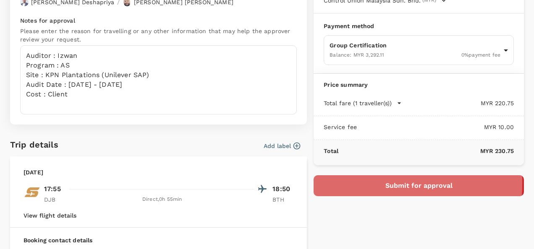
click at [344, 182] on button "Submit for approval" at bounding box center [419, 185] width 210 height 21
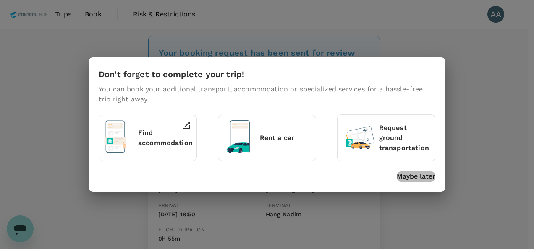
click at [406, 175] on p "Maybe later" at bounding box center [416, 177] width 39 height 10
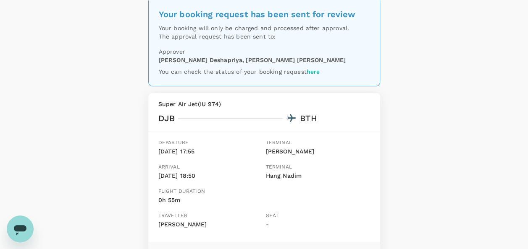
scroll to position [126, 0]
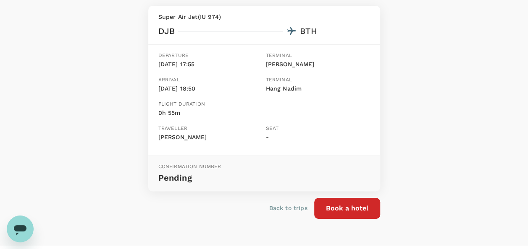
click at [293, 210] on p "Back to trips" at bounding box center [288, 208] width 38 height 8
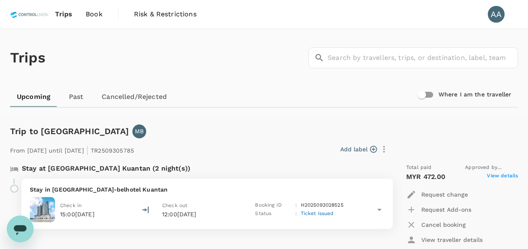
click at [99, 14] on span "Book" at bounding box center [94, 14] width 17 height 10
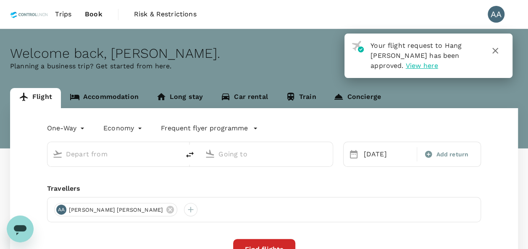
type input "[GEOGRAPHIC_DATA], [GEOGRAPHIC_DATA] (any)"
type input "Batam, [GEOGRAPHIC_DATA] (any)"
type input "[GEOGRAPHIC_DATA], [GEOGRAPHIC_DATA] (any)"
type input "Batam, [GEOGRAPHIC_DATA] (any)"
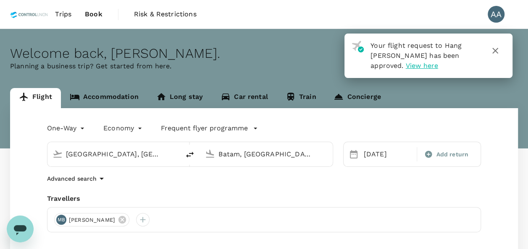
click at [438, 62] on span "View here" at bounding box center [421, 66] width 32 height 8
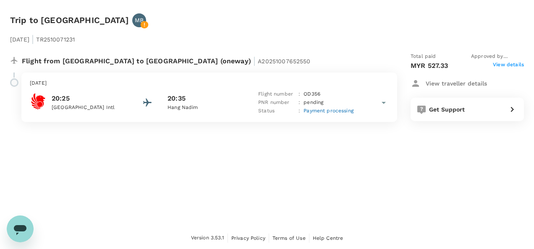
click at [510, 61] on span "View details" at bounding box center [508, 66] width 31 height 10
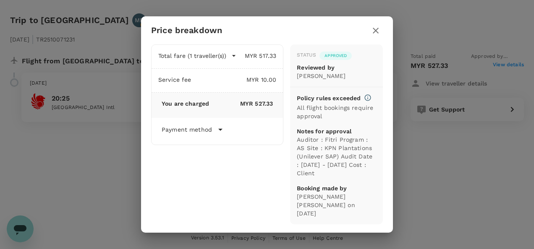
click at [510, 61] on div "Price breakdown Total fare (1 traveller(s)) MYR 517.33 Air fare MYR 517.33 Bagg…" at bounding box center [267, 124] width 534 height 249
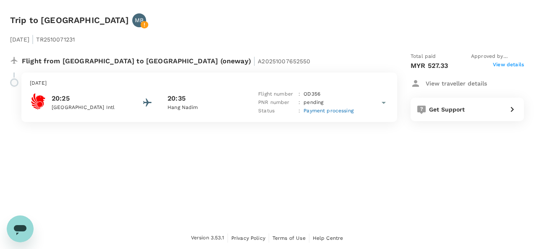
click at [501, 65] on span "View details" at bounding box center [508, 66] width 31 height 10
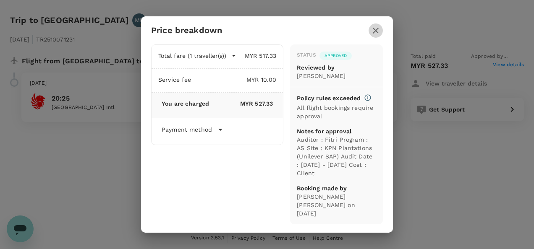
click at [380, 31] on icon "button" at bounding box center [376, 31] width 10 height 10
